Goal: Task Accomplishment & Management: Manage account settings

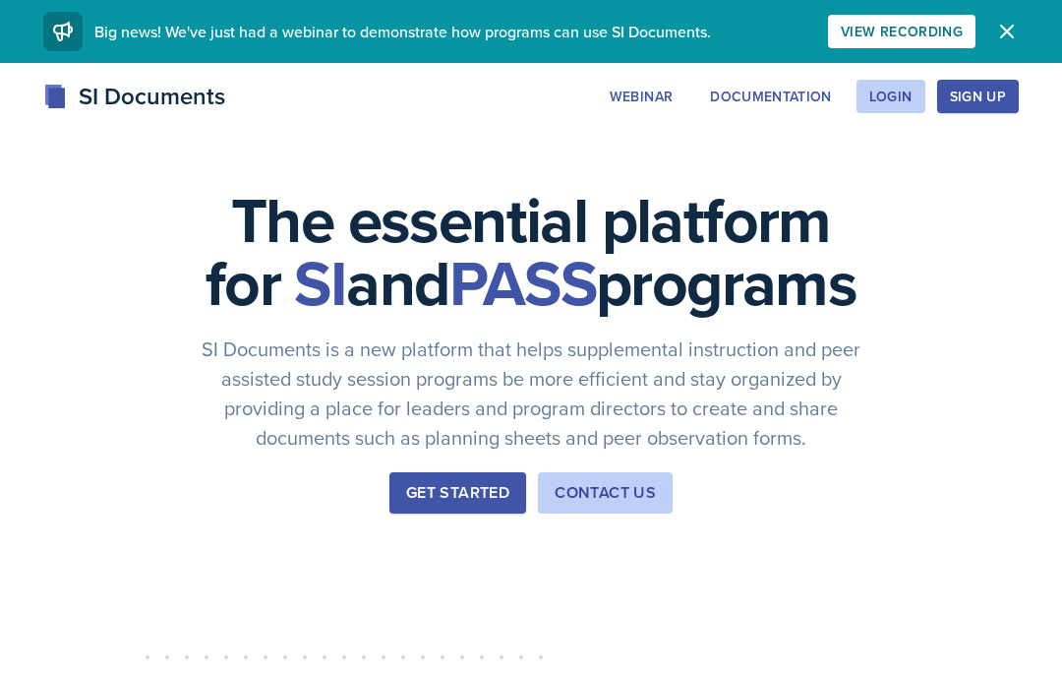
click at [912, 99] on div "Login" at bounding box center [891, 97] width 43 height 16
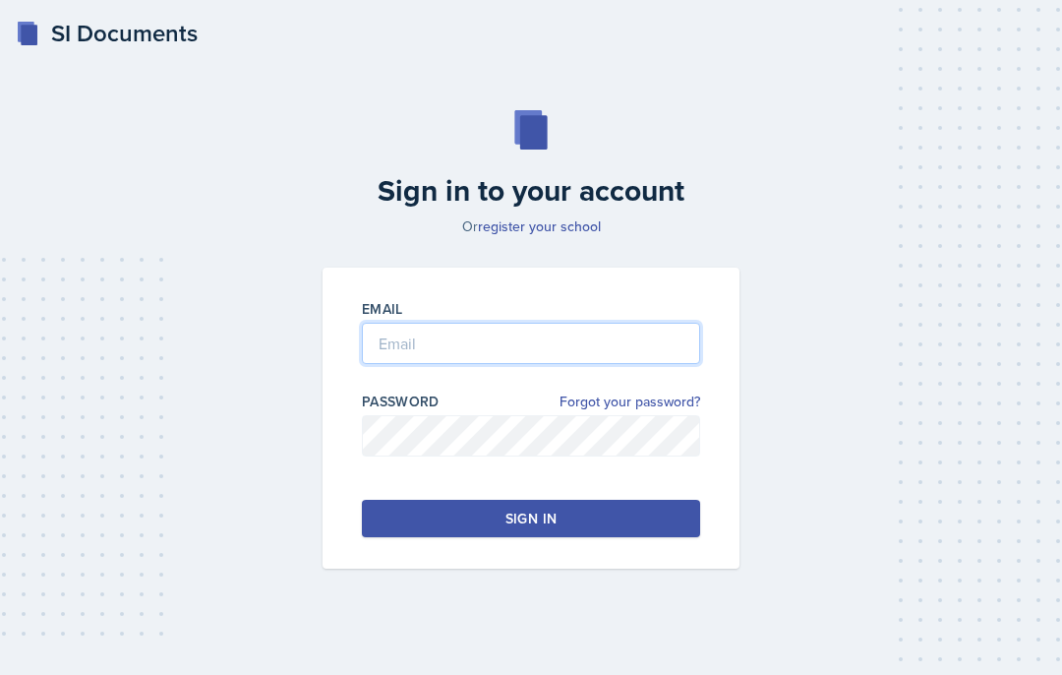
click at [673, 364] on input "email" at bounding box center [531, 343] width 338 height 41
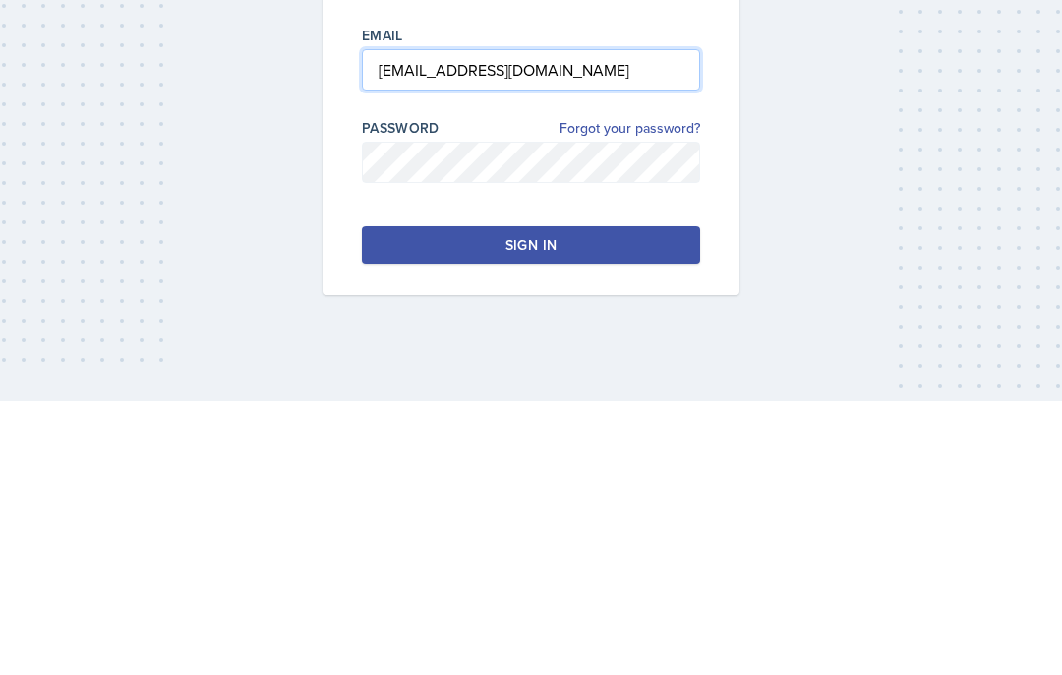
type input "[EMAIL_ADDRESS][DOMAIN_NAME]"
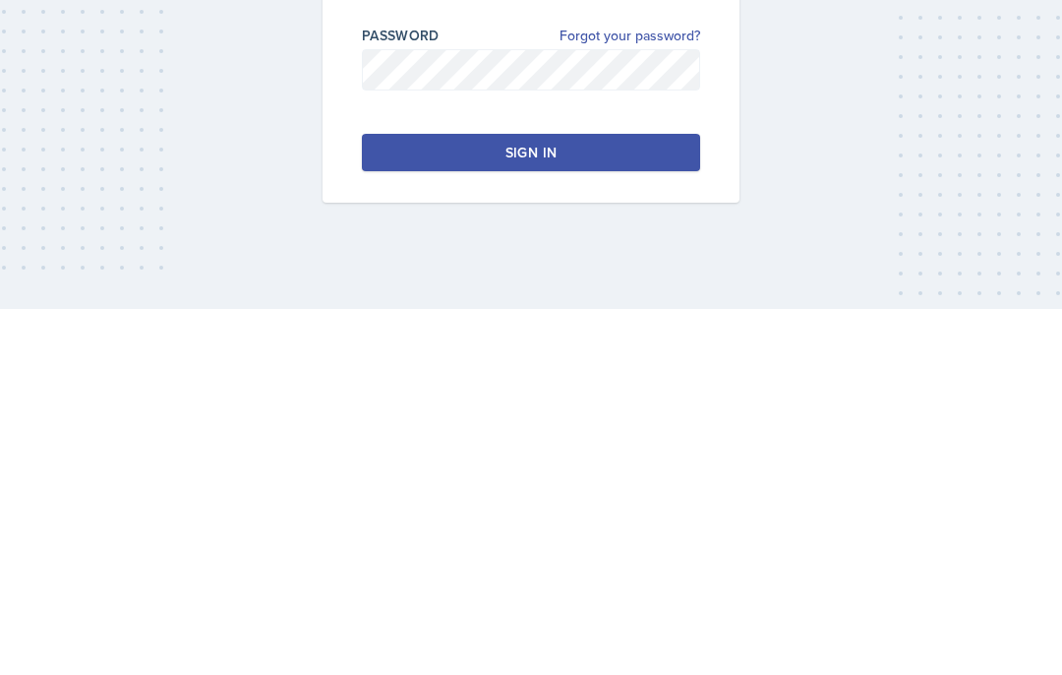
click at [675, 500] on button "Sign in" at bounding box center [531, 518] width 338 height 37
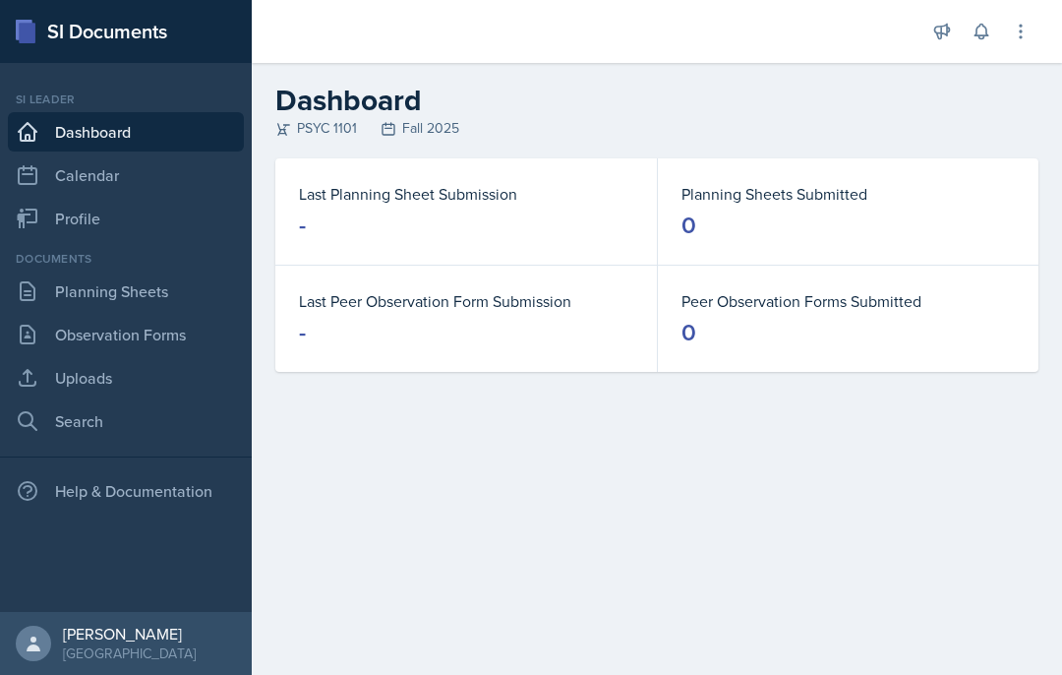
click at [155, 280] on link "Planning Sheets" at bounding box center [126, 290] width 236 height 39
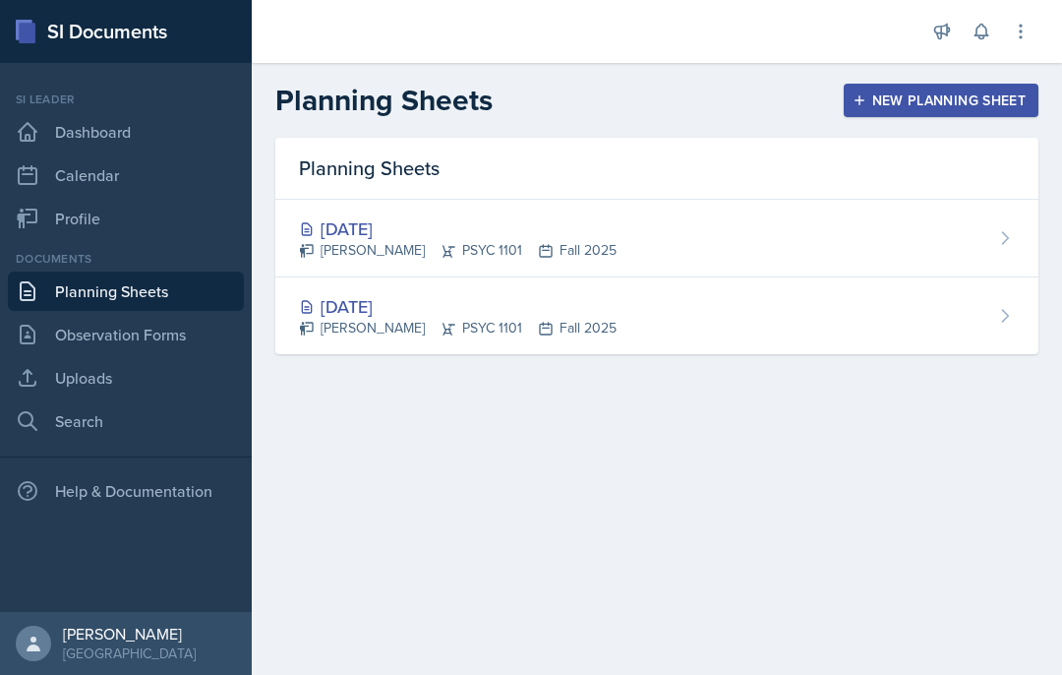
click at [892, 327] on div "[DATE] [PERSON_NAME] PSYC 1101 Fall 2025" at bounding box center [656, 315] width 763 height 77
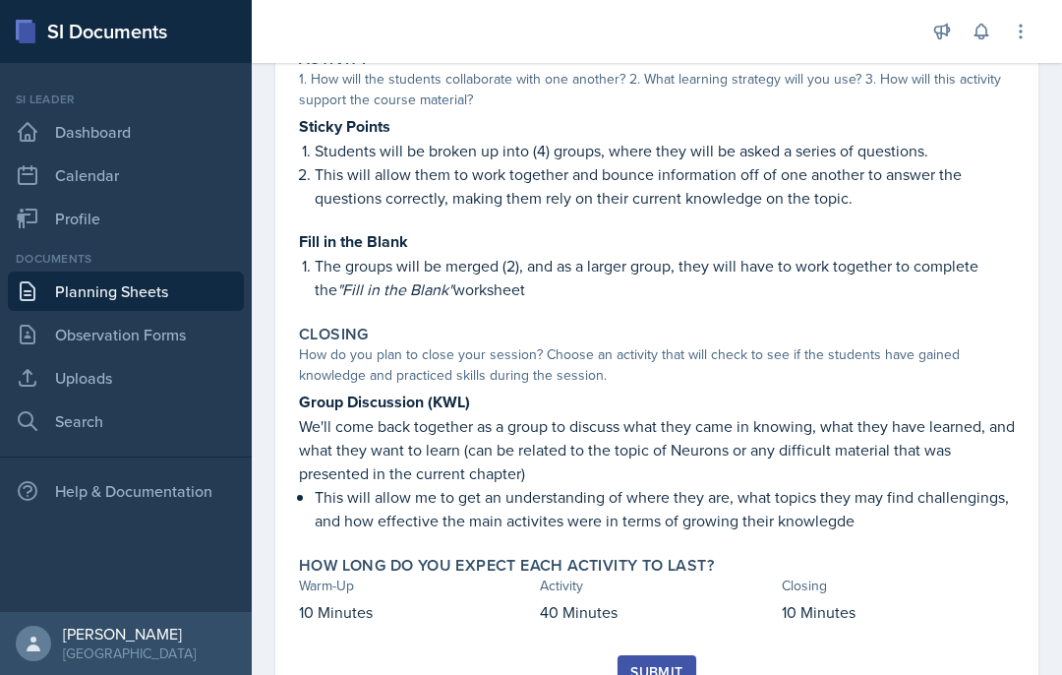
scroll to position [506, 0]
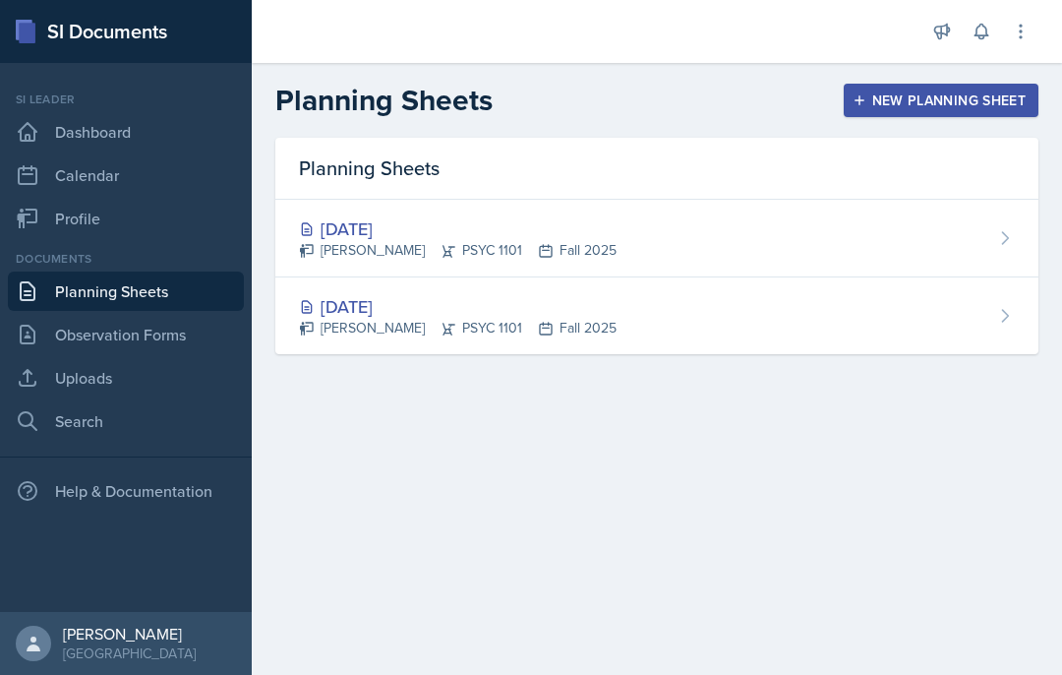
click at [461, 208] on div "[DATE] [PERSON_NAME] PSYC 1101 Fall 2025" at bounding box center [656, 239] width 763 height 78
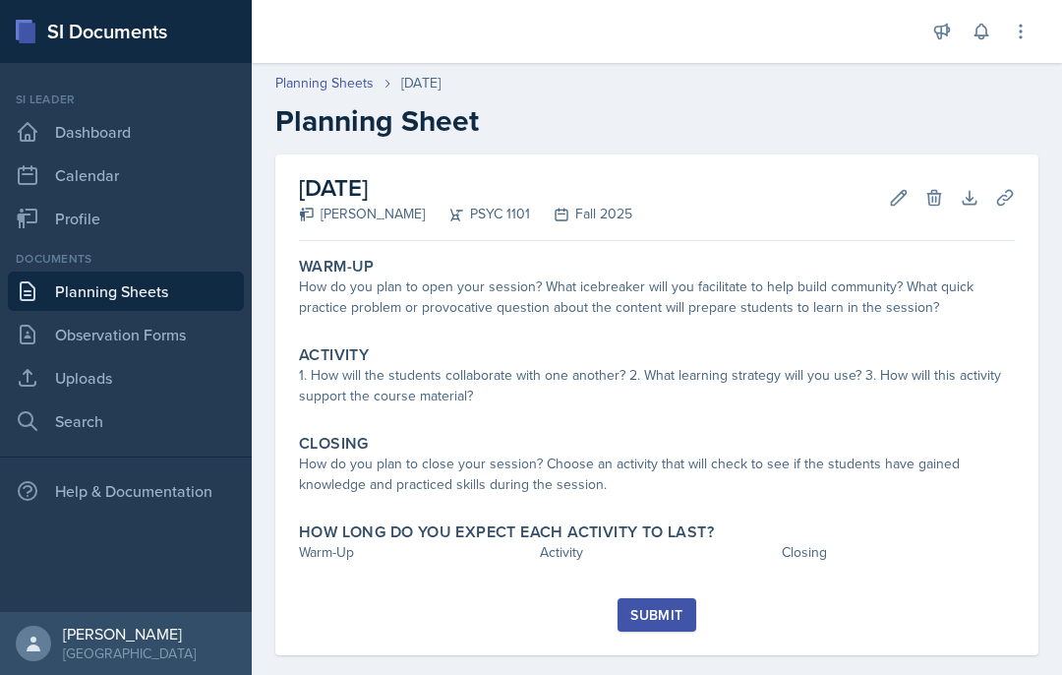
click at [902, 194] on icon at bounding box center [899, 198] width 20 height 20
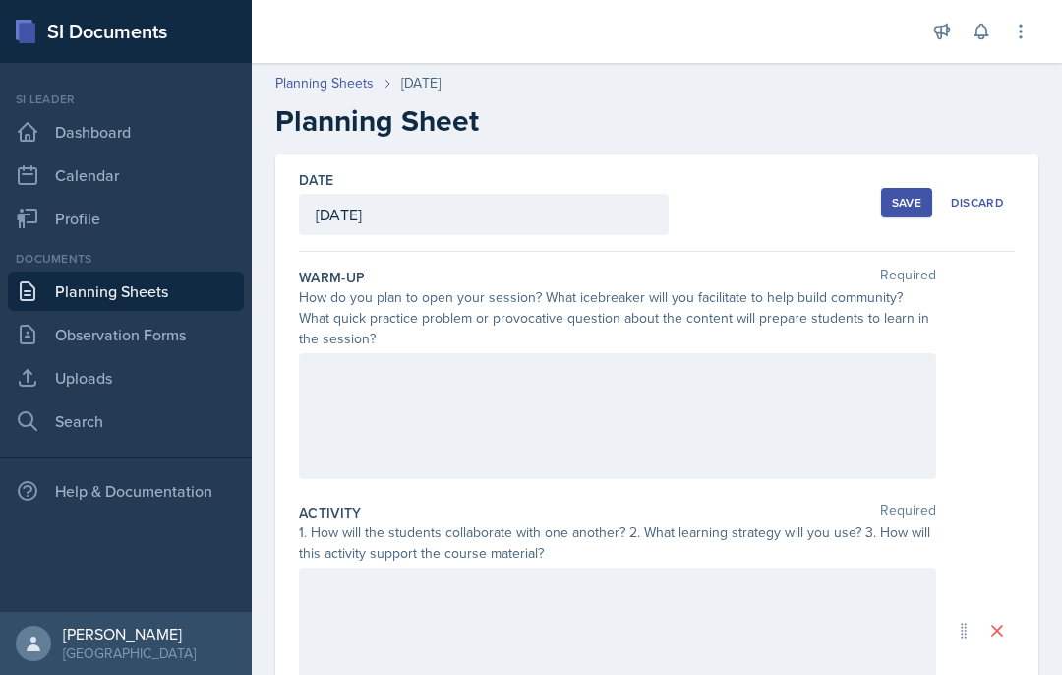
click at [601, 222] on div "[DATE]" at bounding box center [484, 214] width 370 height 41
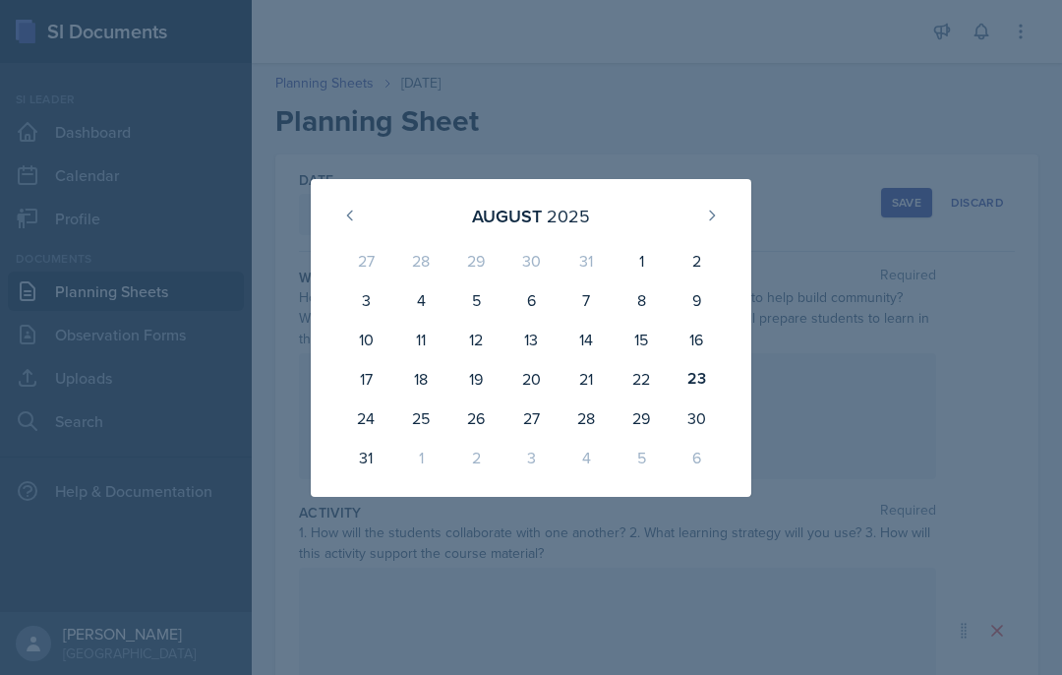
click at [592, 493] on div "[DATE] 27 28 29 30 31 1 2 3 4 5 6 7 8 9 10 11 12 13 14 15 16 17 18 19 20 21 22 …" at bounding box center [531, 338] width 441 height 318
click at [593, 499] on div at bounding box center [531, 337] width 1062 height 675
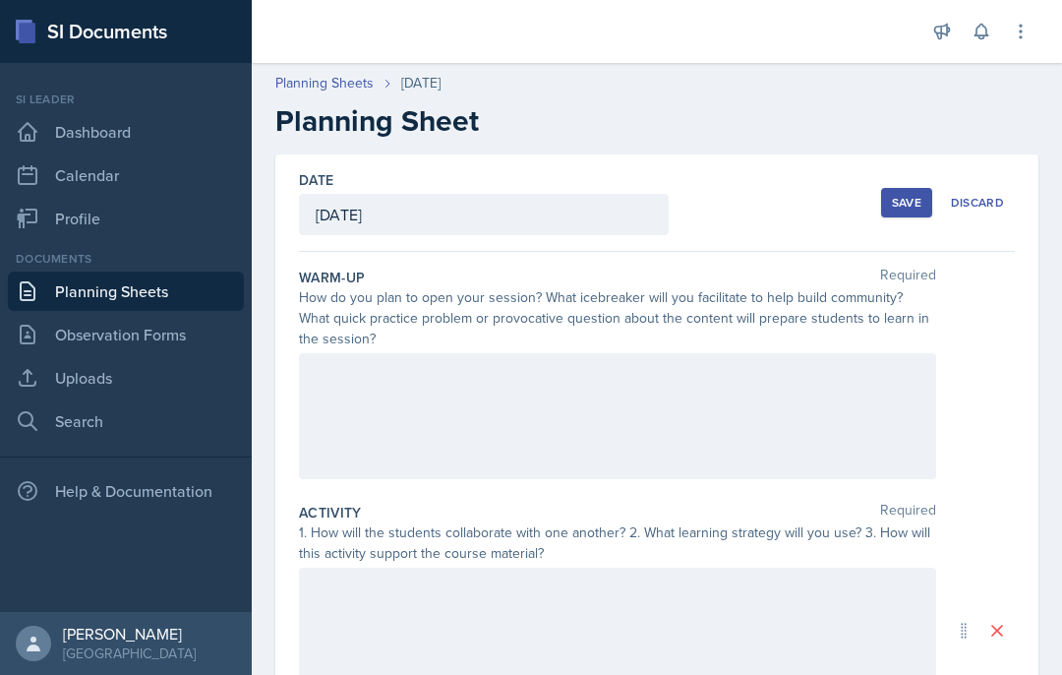
click at [654, 212] on div "[DATE]" at bounding box center [484, 214] width 370 height 41
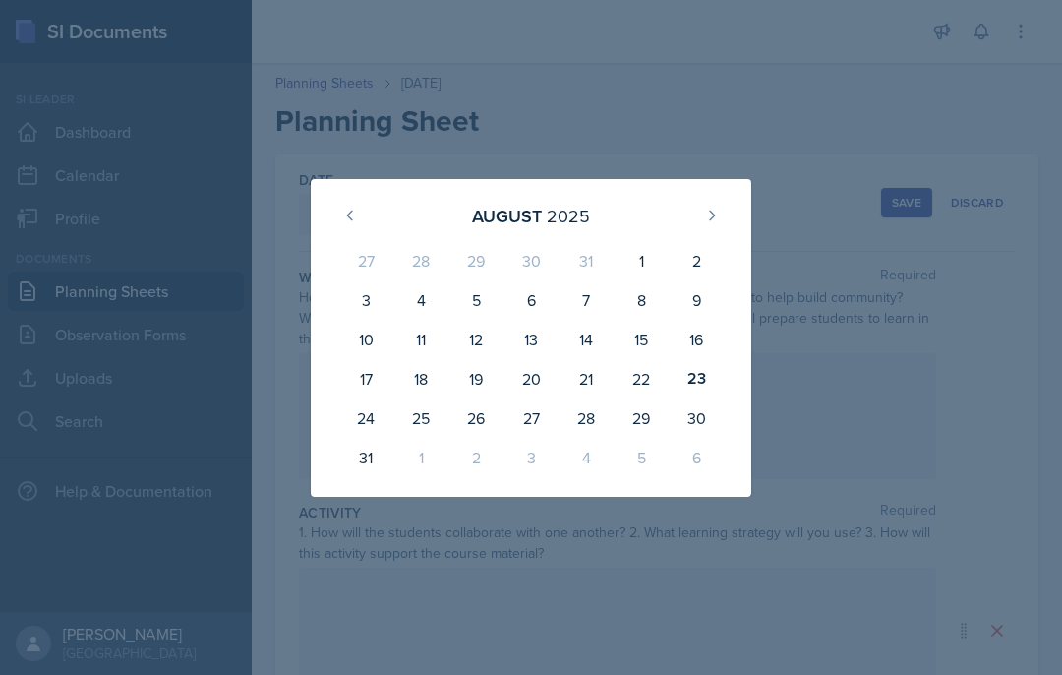
click at [577, 497] on div at bounding box center [531, 337] width 1062 height 675
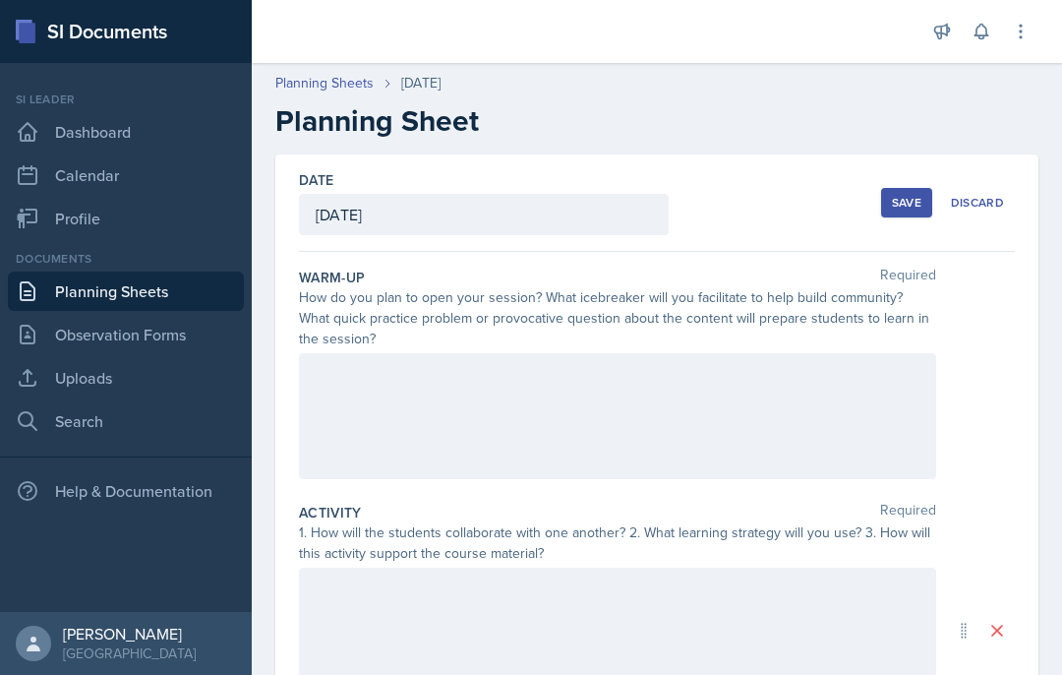
click at [913, 210] on div "Save" at bounding box center [907, 203] width 30 height 16
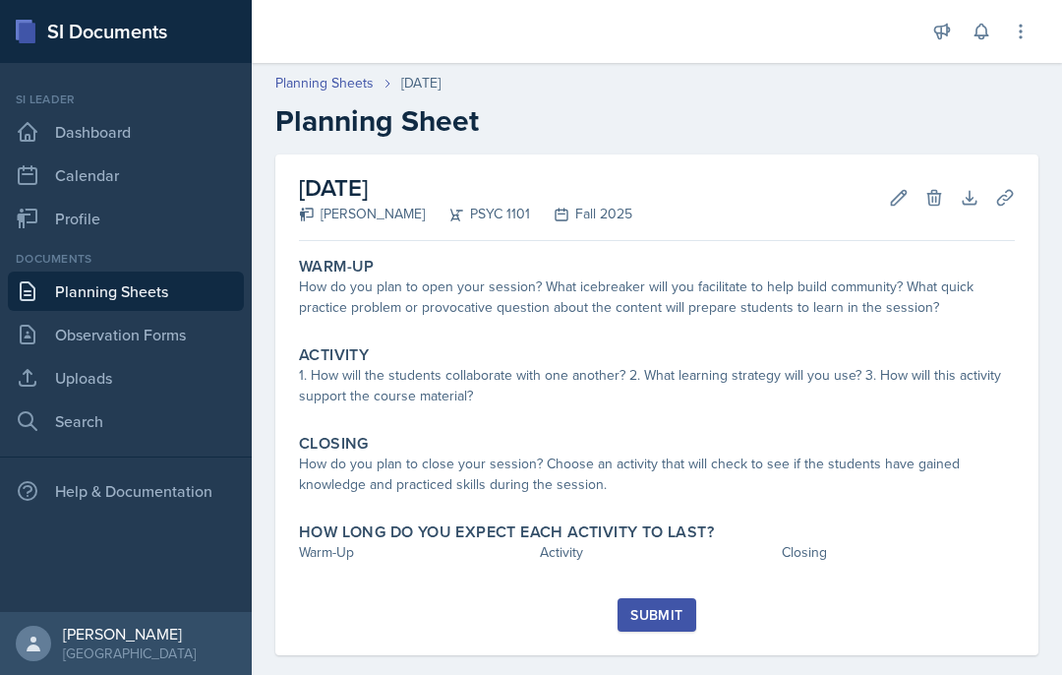
click at [212, 284] on link "Planning Sheets" at bounding box center [126, 290] width 236 height 39
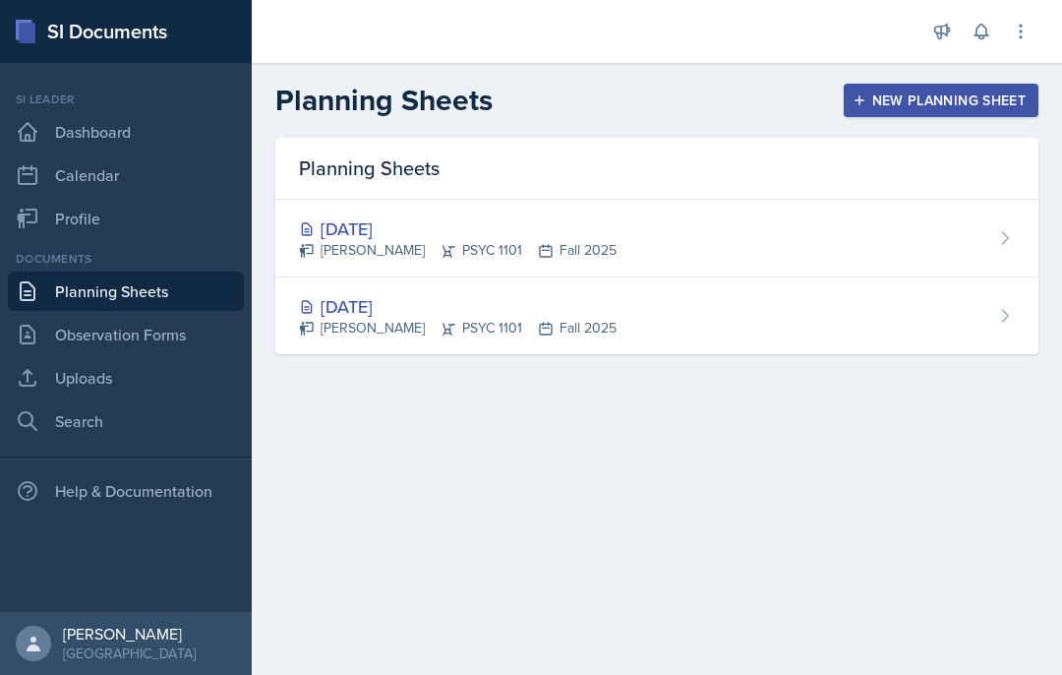
click at [360, 310] on div "[DATE]" at bounding box center [458, 306] width 318 height 27
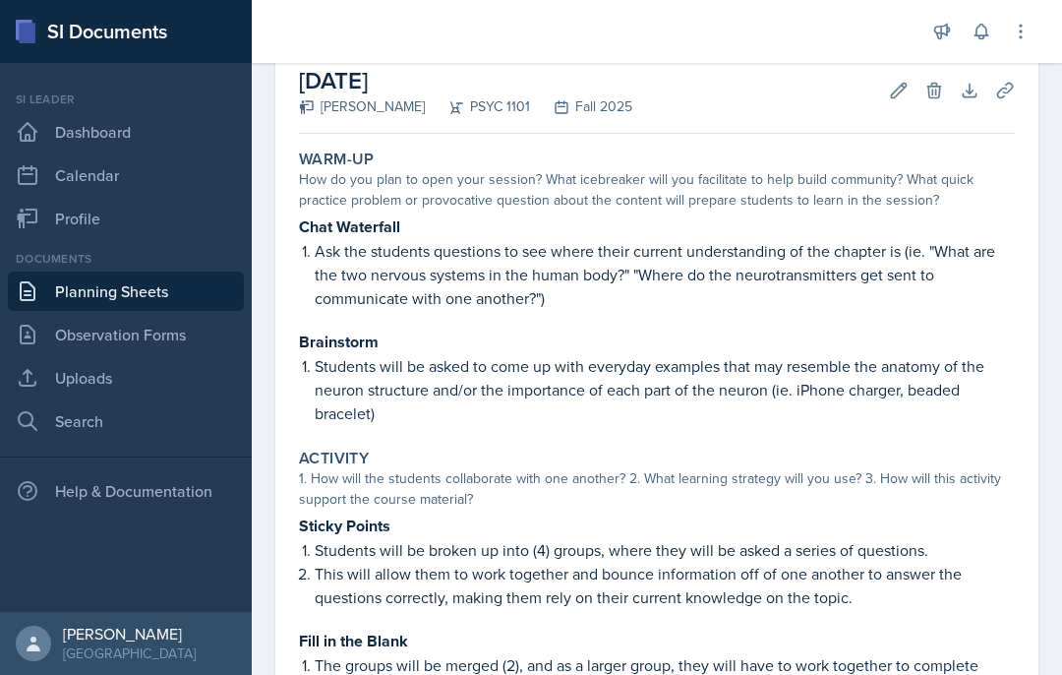
scroll to position [100, 0]
